Goal: Task Accomplishment & Management: Manage account settings

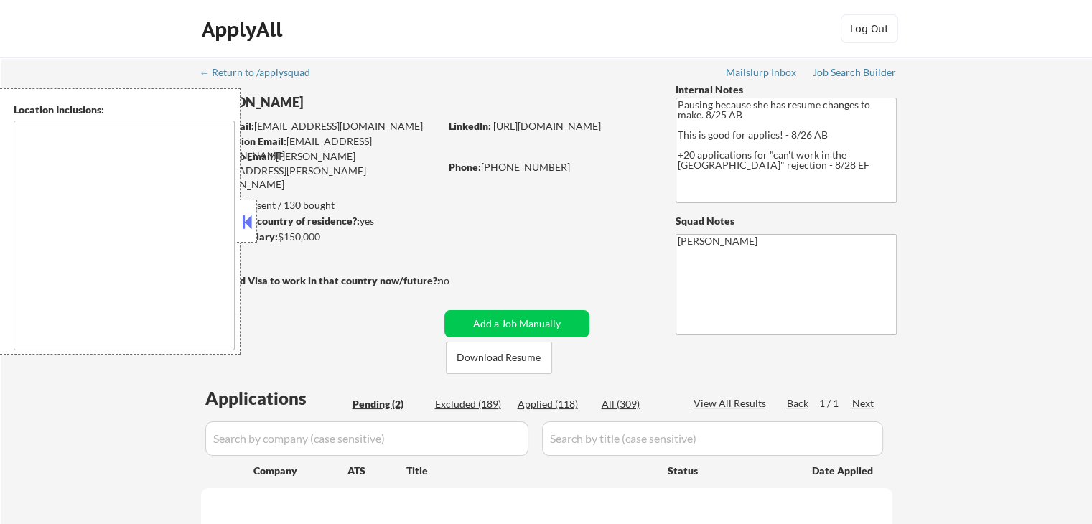
type textarea "[GEOGRAPHIC_DATA], [GEOGRAPHIC_DATA] [GEOGRAPHIC_DATA], [GEOGRAPHIC_DATA] [GEOG…"
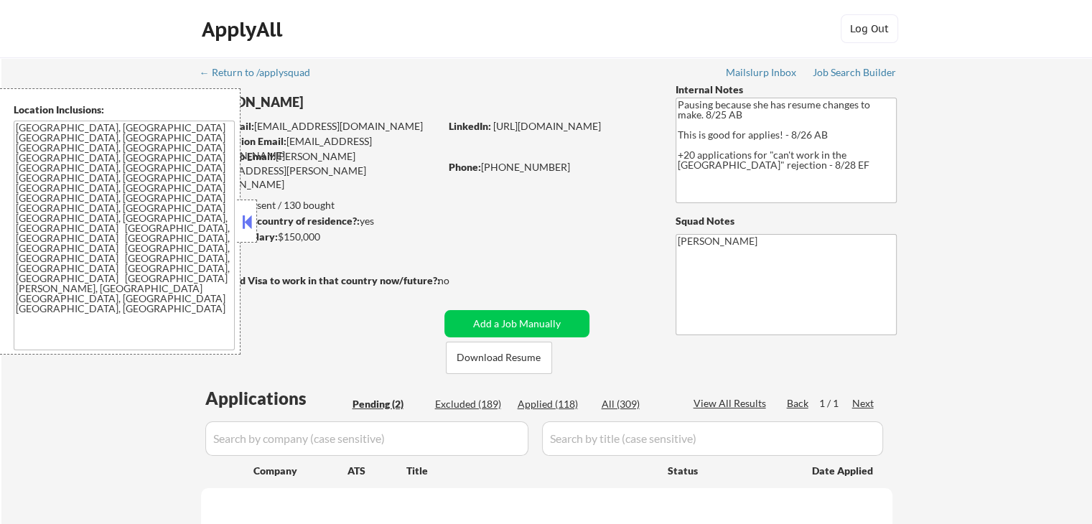
select select ""pending""
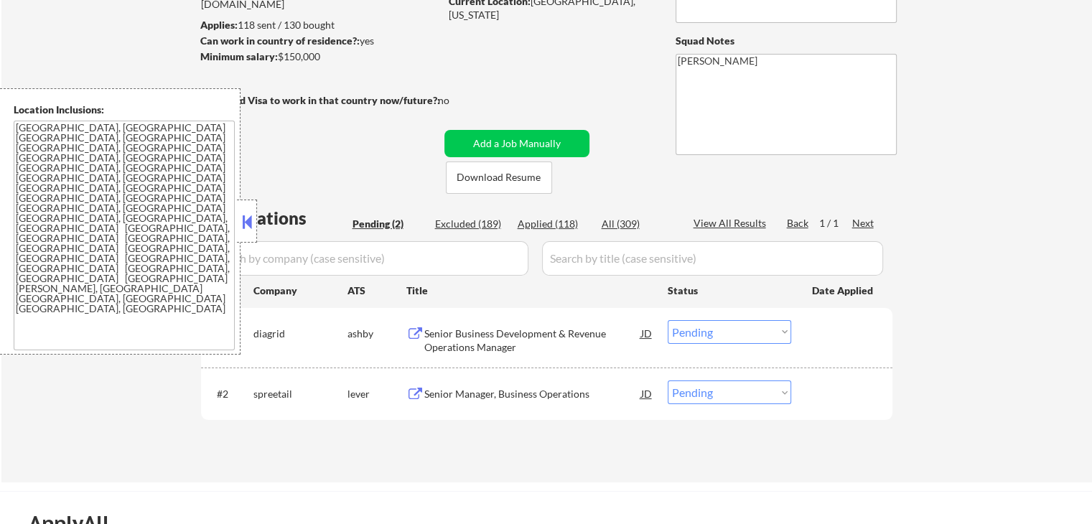
scroll to position [287, 0]
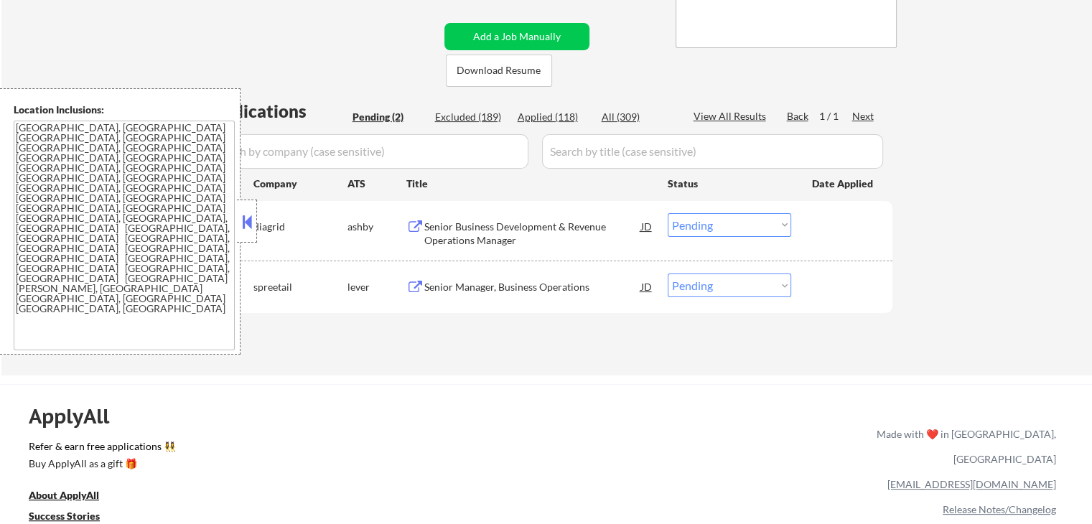
click at [467, 236] on div "Senior Business Development & Revenue Operations Manager" at bounding box center [532, 234] width 217 height 28
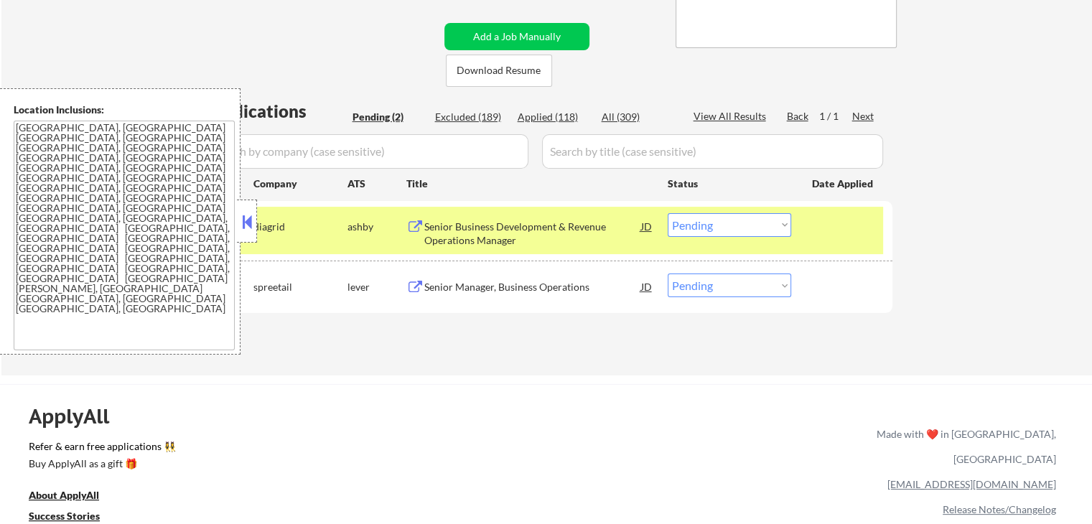
click at [462, 286] on div "Senior Manager, Business Operations" at bounding box center [532, 287] width 217 height 14
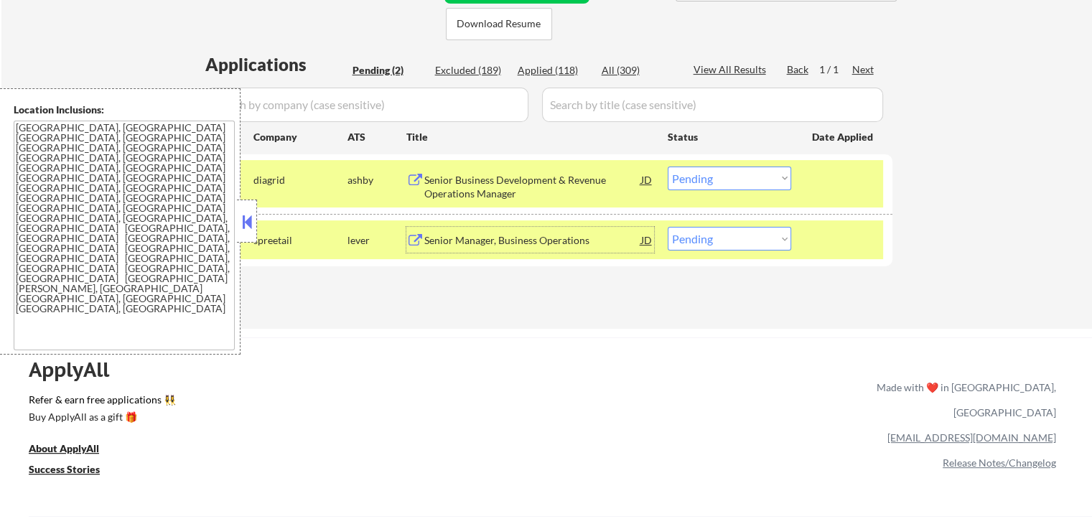
scroll to position [359, 0]
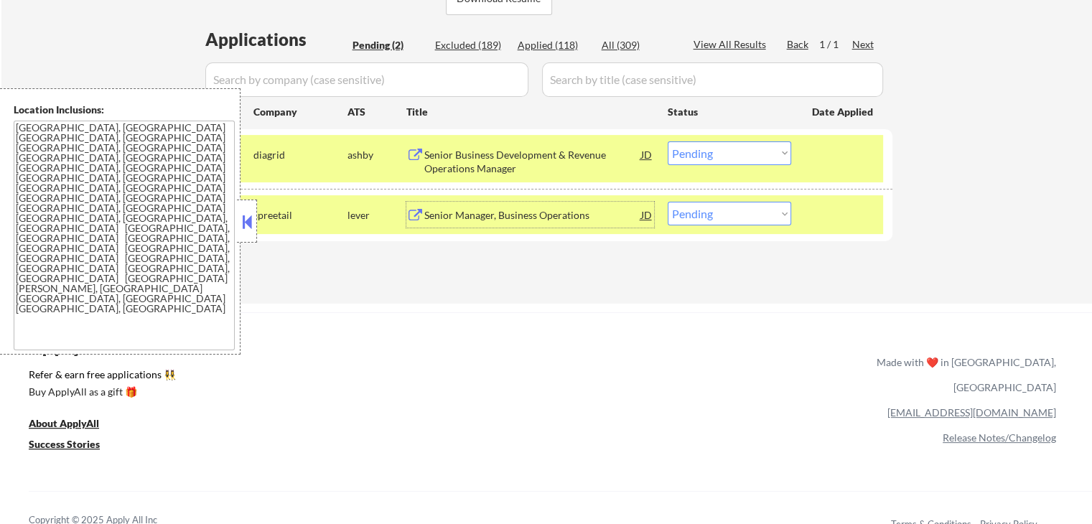
drag, startPoint x: 709, startPoint y: 144, endPoint x: 715, endPoint y: 153, distance: 10.4
click at [709, 144] on select "Choose an option... Pending Applied Excluded (Questions) Excluded (Expired) Exc…" at bounding box center [729, 153] width 123 height 24
click at [668, 141] on select "Choose an option... Pending Applied Excluded (Questions) Excluded (Expired) Exc…" at bounding box center [729, 153] width 123 height 24
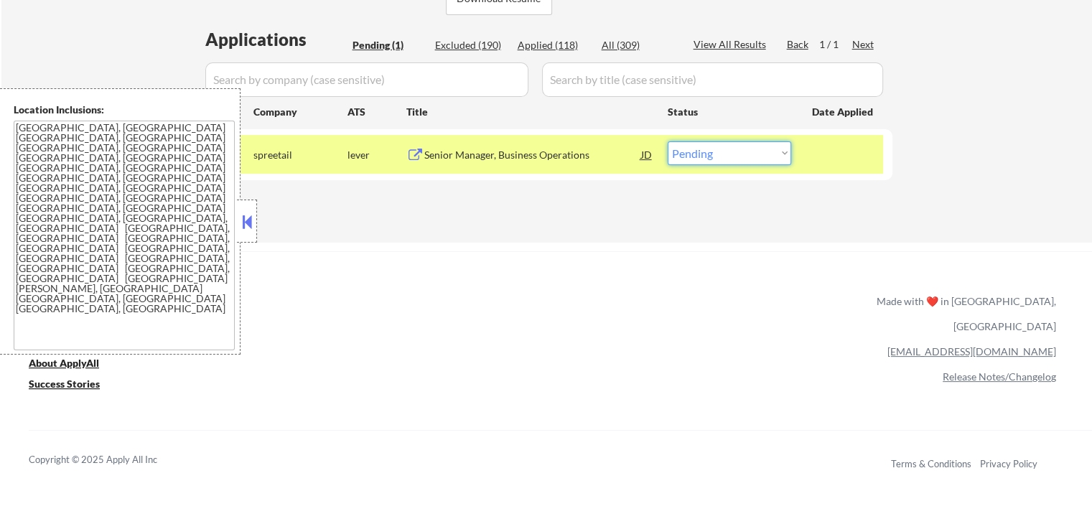
click at [746, 147] on select "Choose an option... Pending Applied Excluded (Questions) Excluded (Expired) Exc…" at bounding box center [729, 153] width 123 height 24
select select ""excluded__salary_""
click at [668, 141] on select "Choose an option... Pending Applied Excluded (Questions) Excluded (Expired) Exc…" at bounding box center [729, 153] width 123 height 24
click at [659, 299] on div "ApplyAll Refer & earn free applications 👯‍♀️ Buy ApplyAll as a gift 🎁 About App…" at bounding box center [546, 375] width 1092 height 228
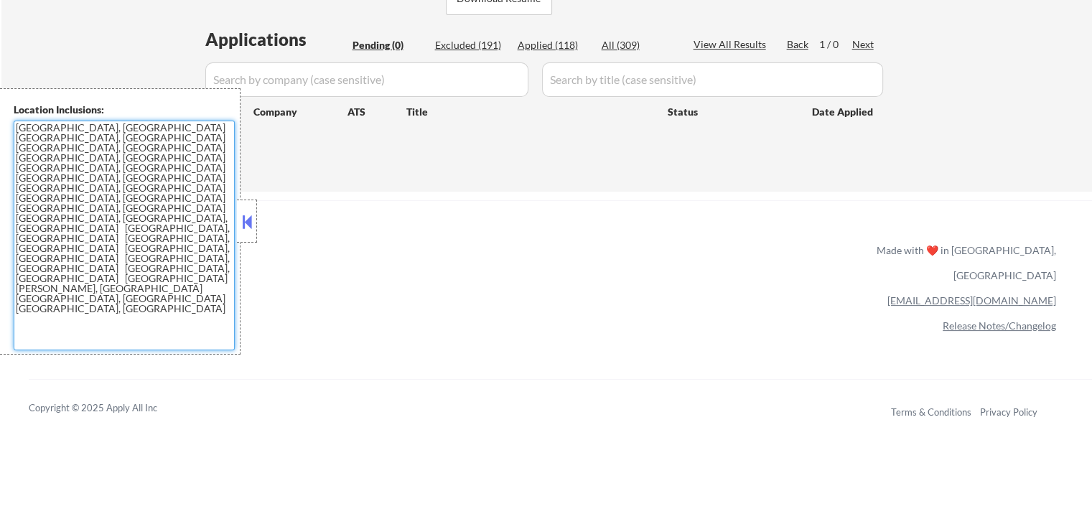
click at [82, 253] on textarea "[GEOGRAPHIC_DATA], [GEOGRAPHIC_DATA] [GEOGRAPHIC_DATA], [GEOGRAPHIC_DATA] [GEOG…" at bounding box center [124, 236] width 221 height 230
drag, startPoint x: 192, startPoint y: 177, endPoint x: 0, endPoint y: 127, distance: 198.0
click at [0, 127] on div "Location Inclusions: [GEOGRAPHIC_DATA], [GEOGRAPHIC_DATA] [GEOGRAPHIC_DATA], [G…" at bounding box center [120, 221] width 240 height 266
click at [445, 219] on div "ApplyAll Refer & earn free applications 👯‍♀️ Buy ApplyAll as a gift 🎁 About App…" at bounding box center [546, 324] width 1092 height 228
